Goal: Task Accomplishment & Management: Manage account settings

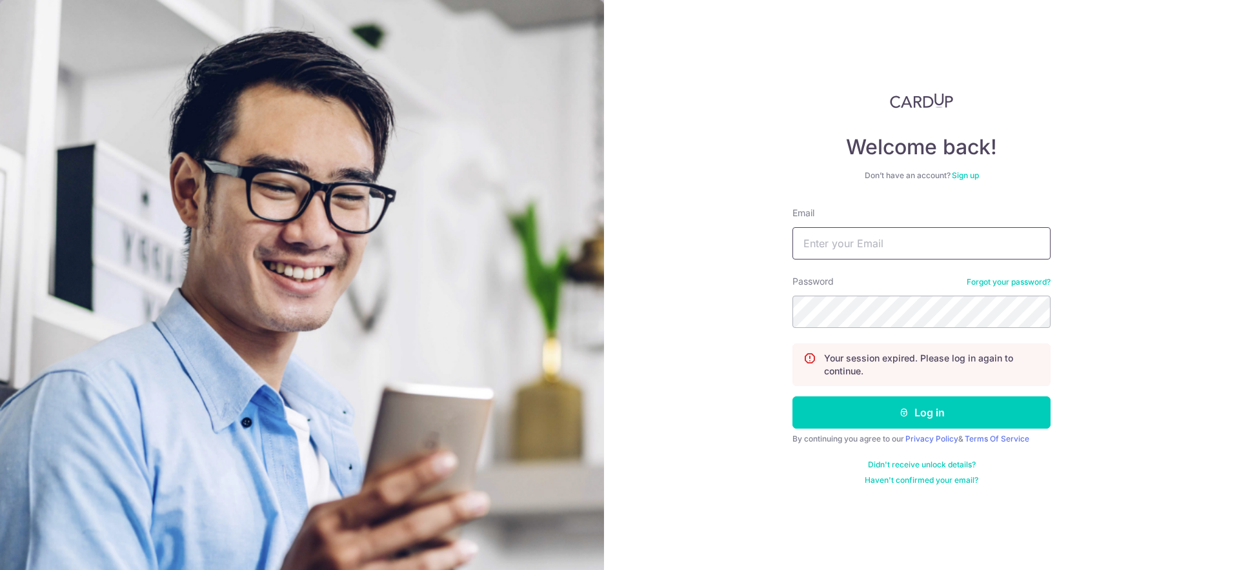
click at [933, 235] on input "Email" at bounding box center [921, 243] width 258 height 32
click at [918, 254] on input "Email" at bounding box center [921, 243] width 258 height 32
type input "[EMAIL_ADDRESS][DOMAIN_NAME]"
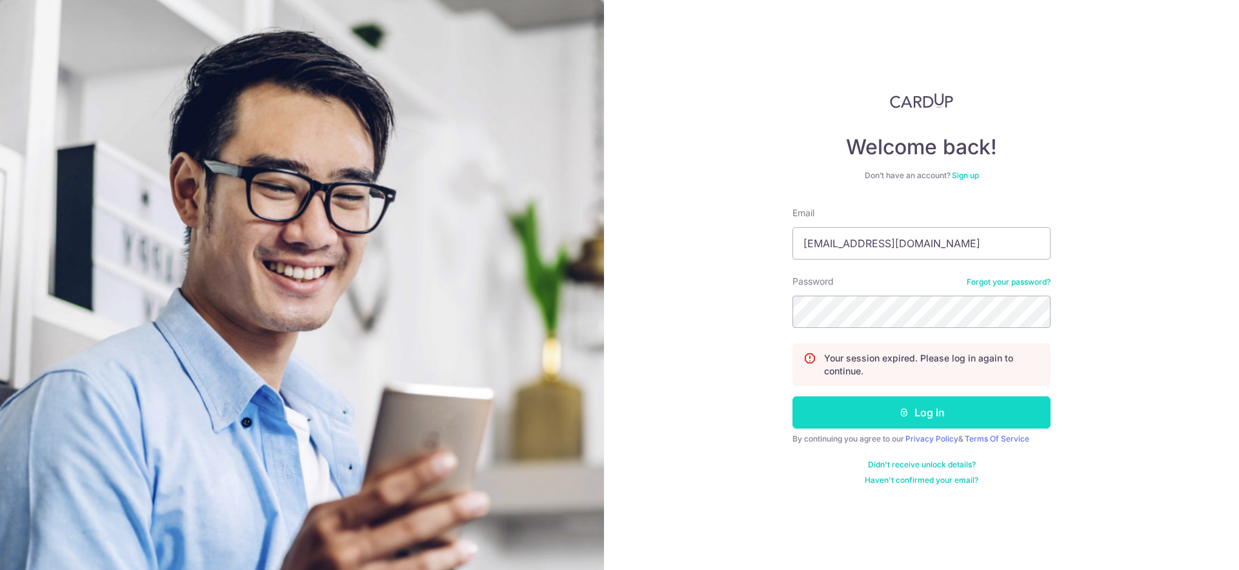
click at [893, 415] on button "Log in" at bounding box center [921, 412] width 258 height 32
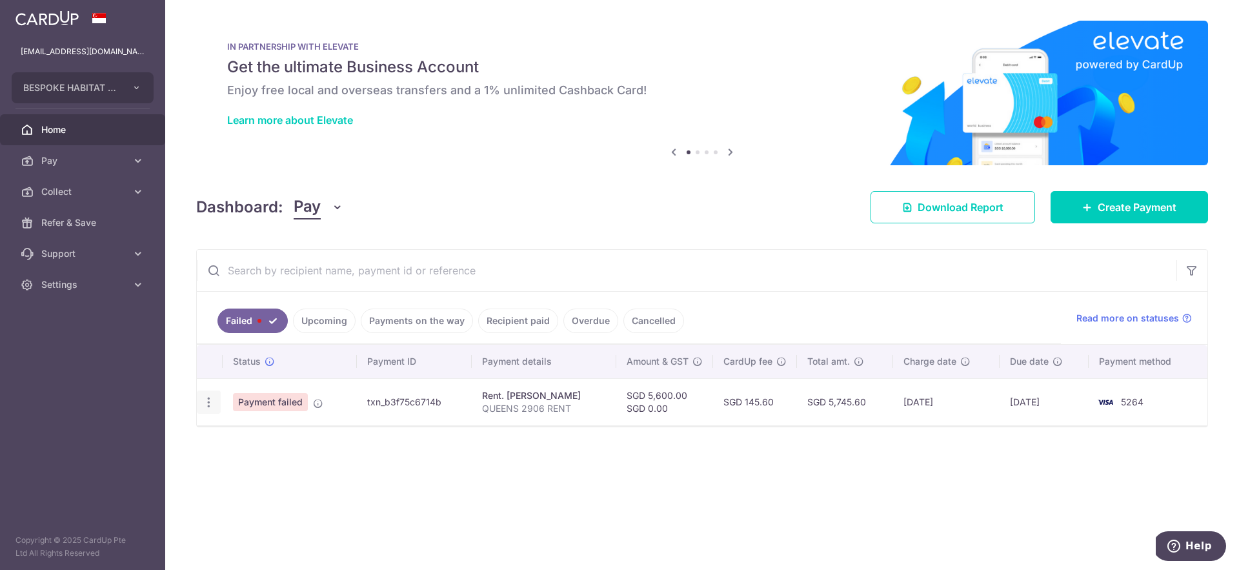
click at [210, 402] on icon "button" at bounding box center [209, 402] width 14 height 14
click at [235, 444] on span "Update payment" at bounding box center [278, 437] width 88 height 15
radio input "true"
type input "5,600.00"
type input "0.00"
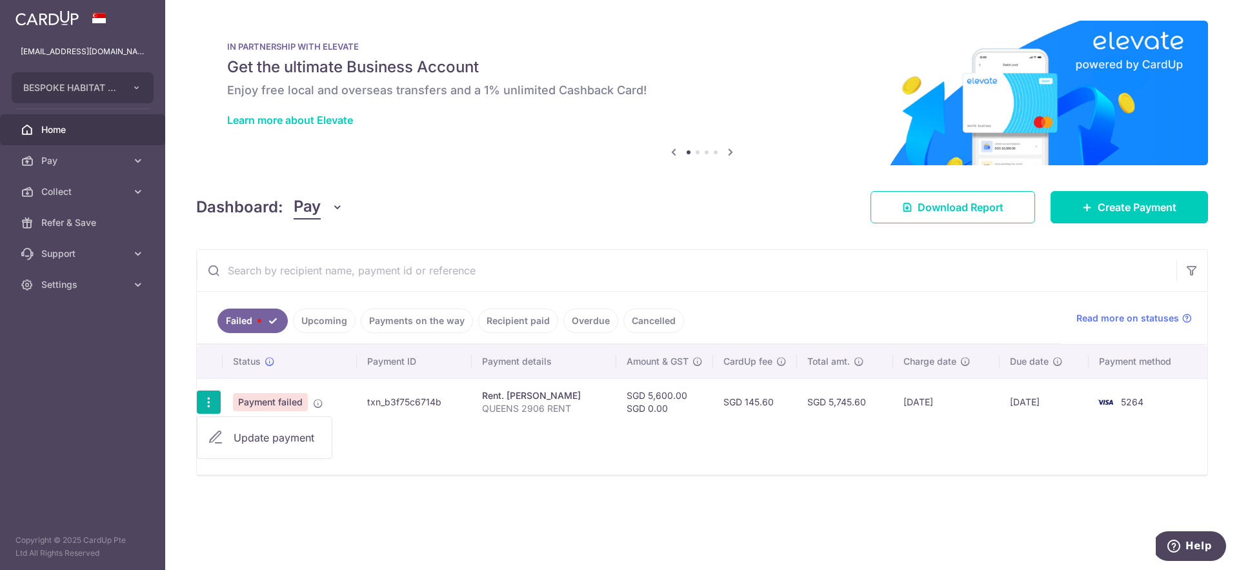
type input "QUEENS 2906 RENT"
type input "Queens Cardup"
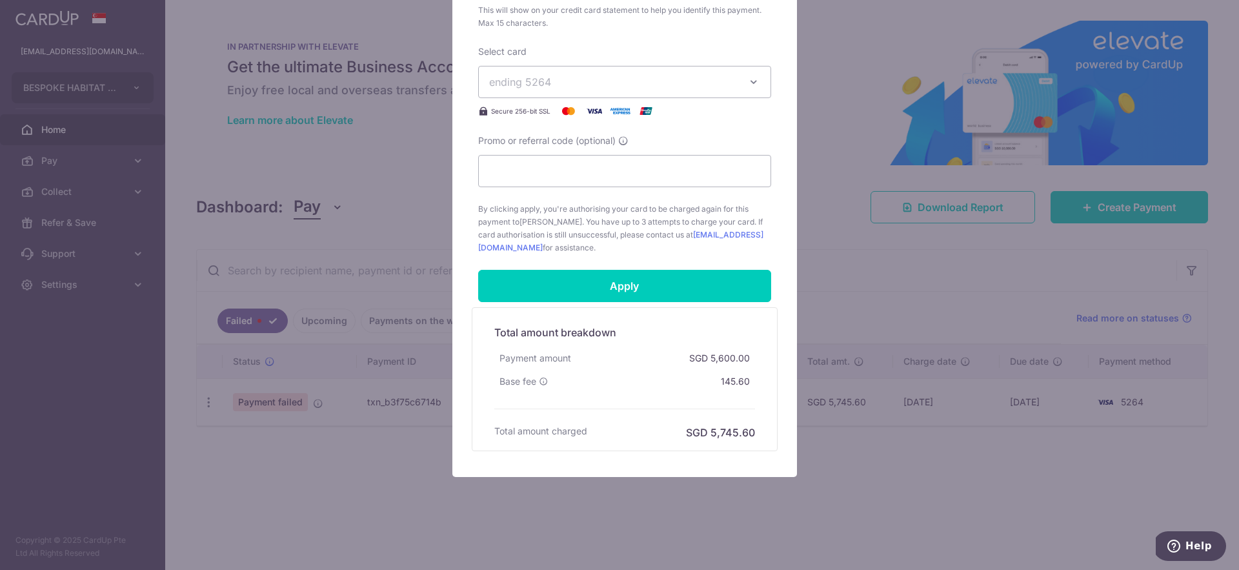
scroll to position [584, 0]
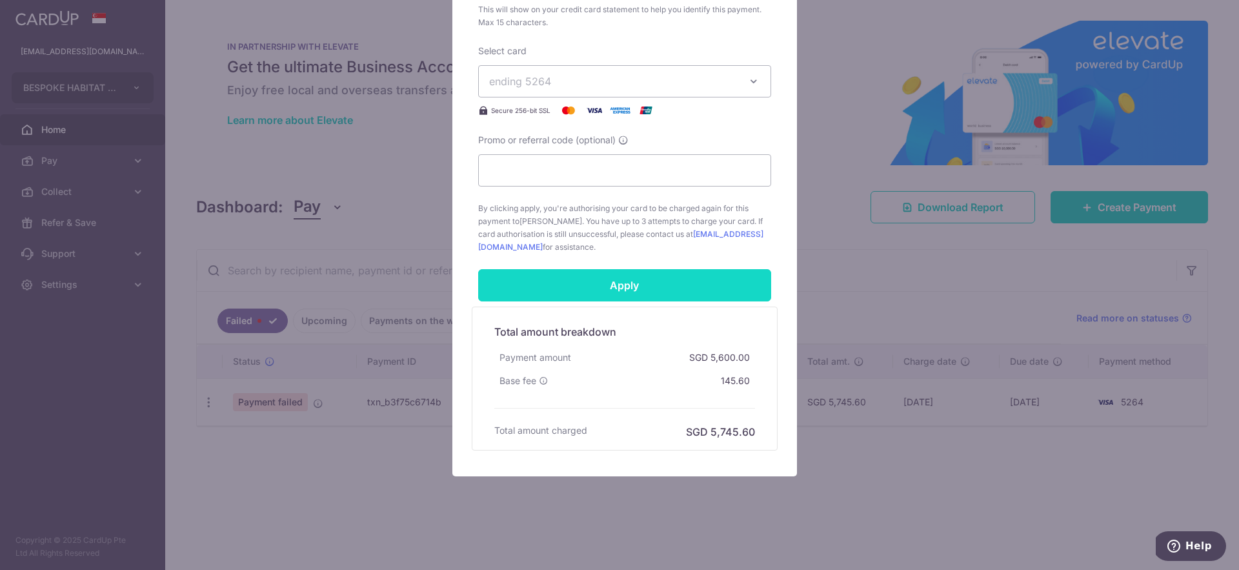
click at [674, 290] on input "Apply" at bounding box center [624, 285] width 293 height 32
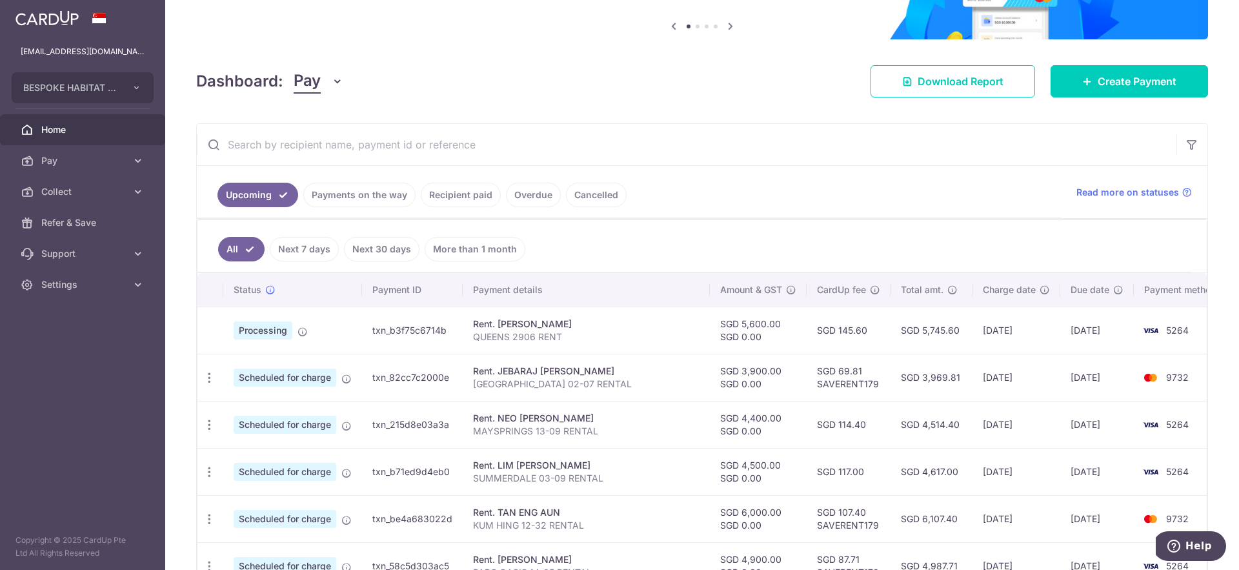
scroll to position [128, 0]
